Goal: Browse casually

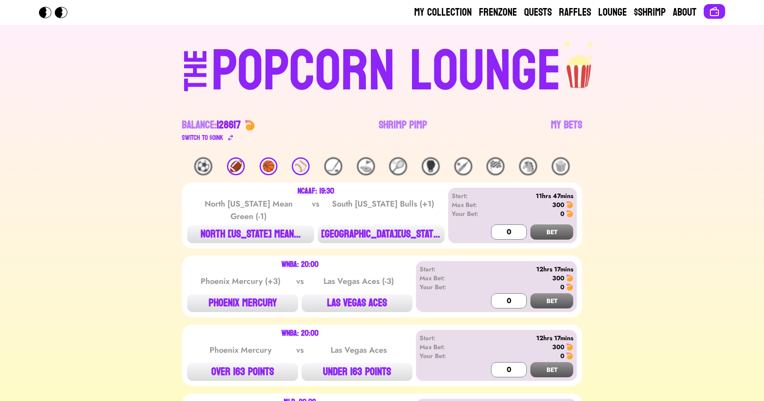
click at [300, 165] on div "⚾️" at bounding box center [301, 166] width 18 height 18
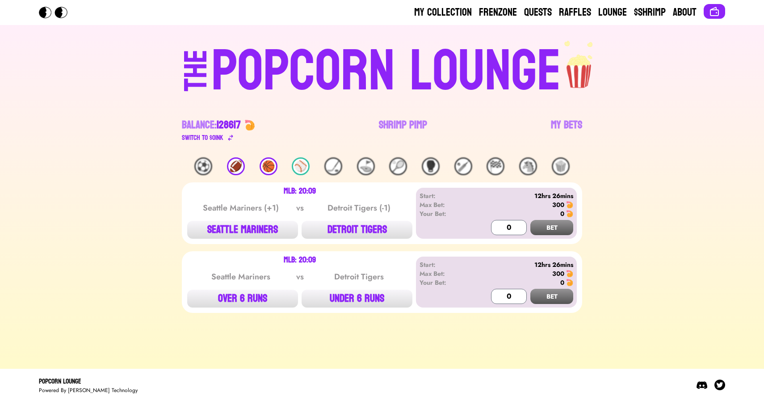
click at [268, 165] on div "🏀" at bounding box center [269, 166] width 18 height 18
click at [241, 167] on div "🏈" at bounding box center [236, 166] width 18 height 18
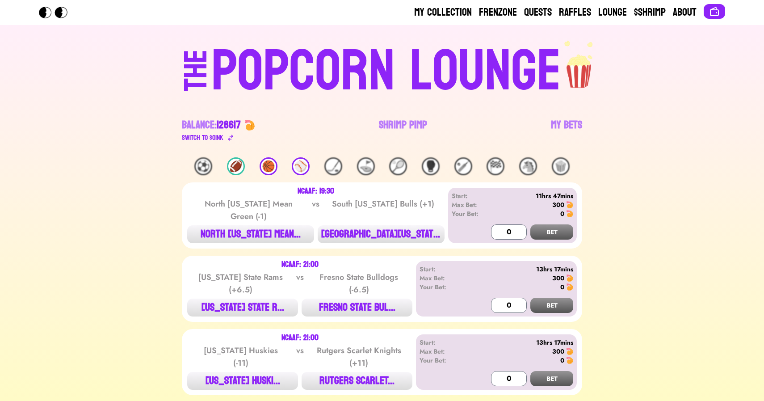
click at [241, 167] on div "🏈" at bounding box center [236, 166] width 18 height 18
